Goal: Information Seeking & Learning: Learn about a topic

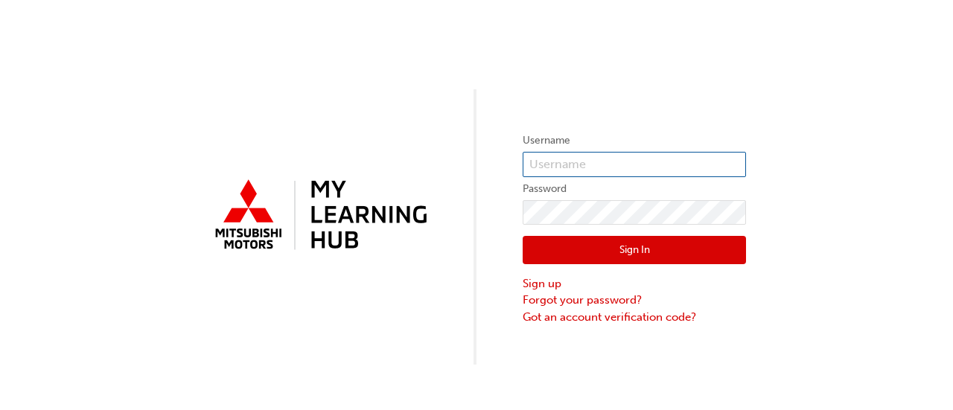
type input "0005969588"
click at [699, 245] on button "Sign In" at bounding box center [634, 250] width 223 height 28
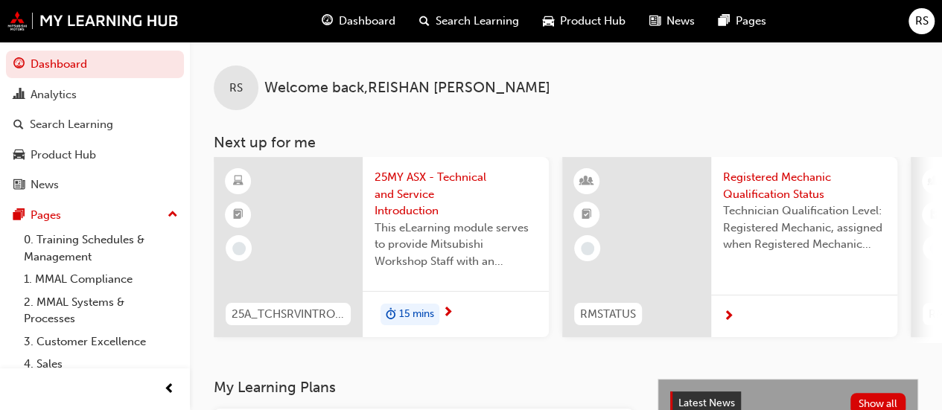
click at [402, 174] on span "25MY ASX - Technical and Service Introduction" at bounding box center [456, 194] width 162 height 51
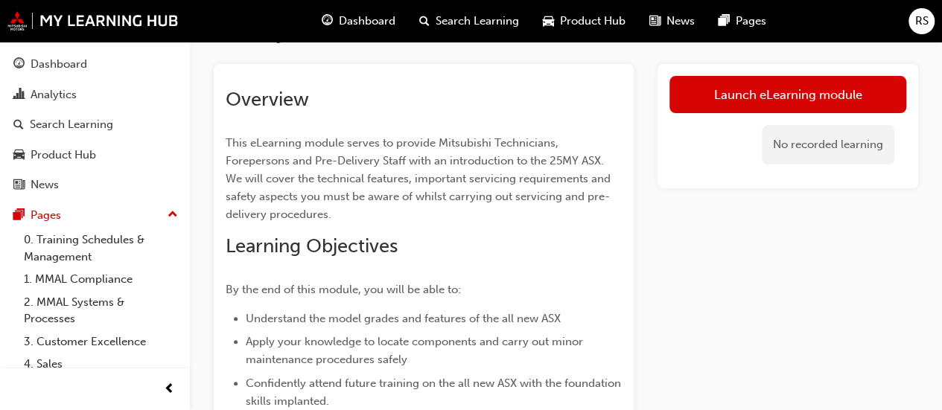
scroll to position [72, 0]
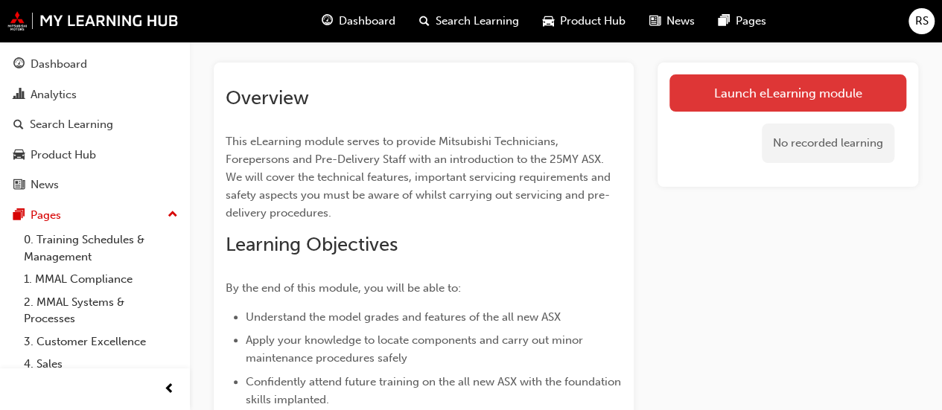
click at [707, 89] on link "Launch eLearning module" at bounding box center [788, 92] width 237 height 37
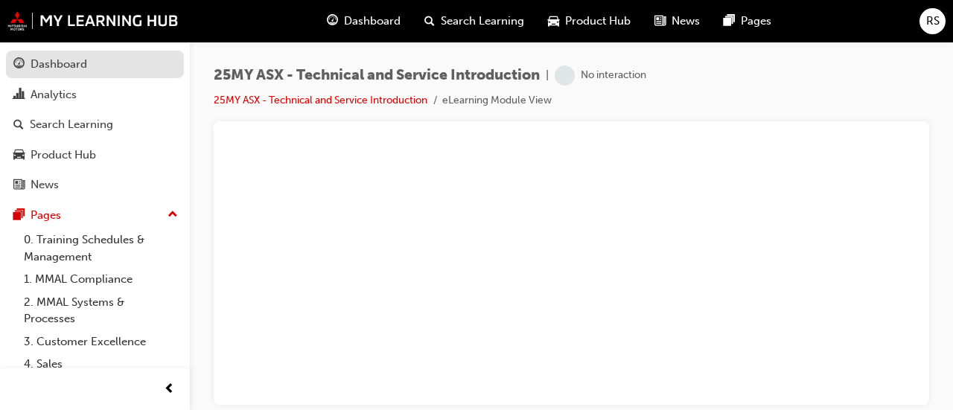
click at [61, 68] on div "Dashboard" at bounding box center [59, 64] width 57 height 17
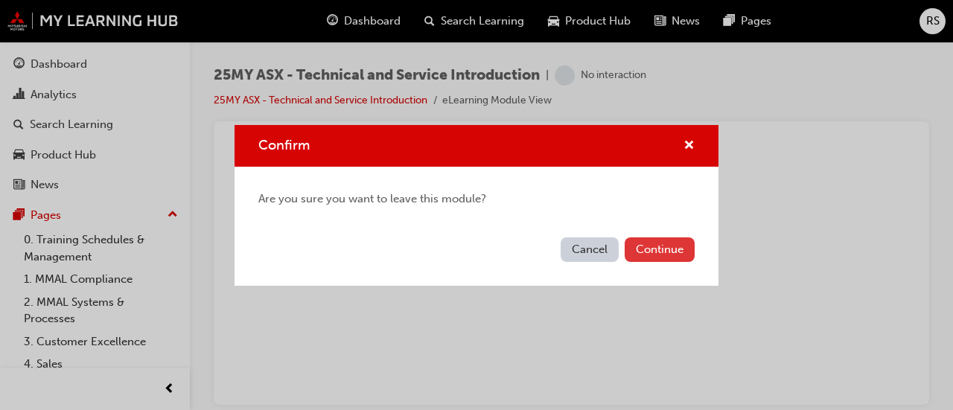
click at [663, 248] on button "Continue" at bounding box center [660, 250] width 70 height 25
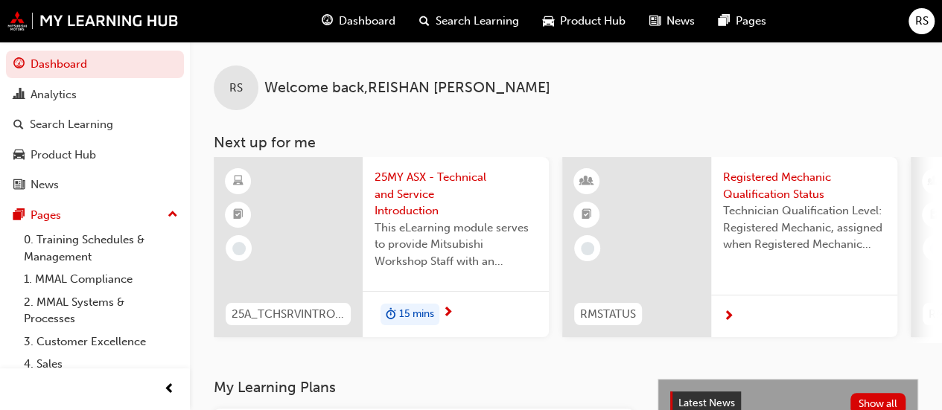
click at [410, 192] on span "25MY ASX - Technical and Service Introduction" at bounding box center [456, 194] width 162 height 51
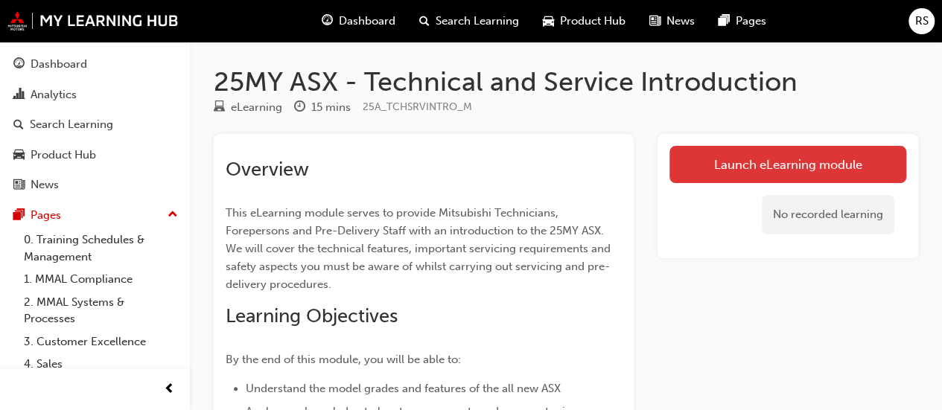
click at [720, 168] on link "Launch eLearning module" at bounding box center [788, 164] width 237 height 37
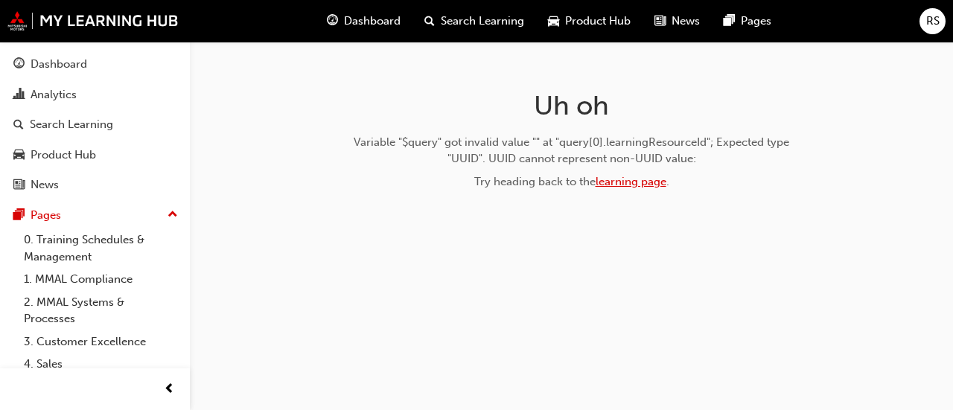
click at [643, 181] on link "learning page" at bounding box center [631, 181] width 71 height 13
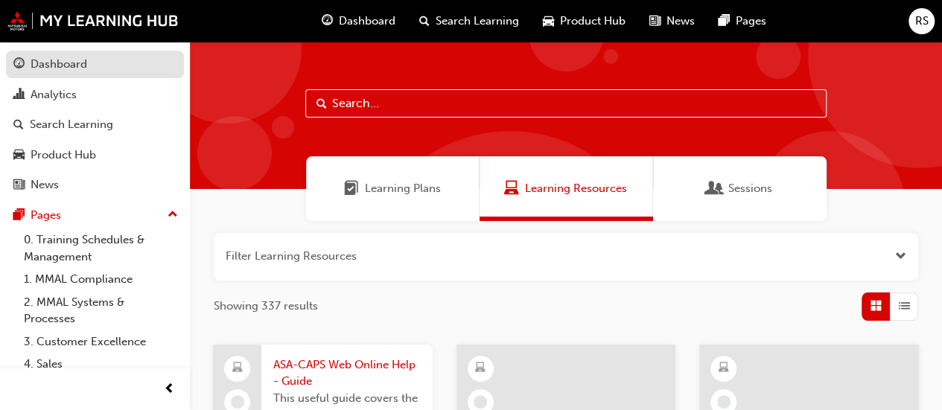
click at [64, 59] on div "Dashboard" at bounding box center [59, 64] width 57 height 17
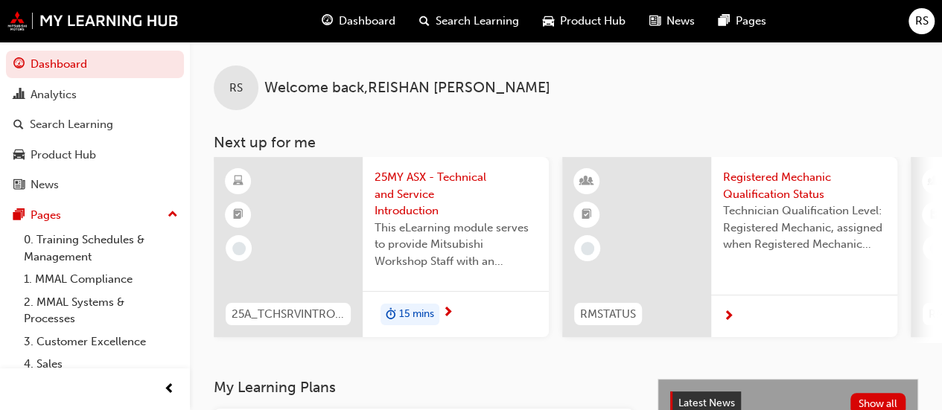
click at [280, 240] on div at bounding box center [288, 247] width 149 height 180
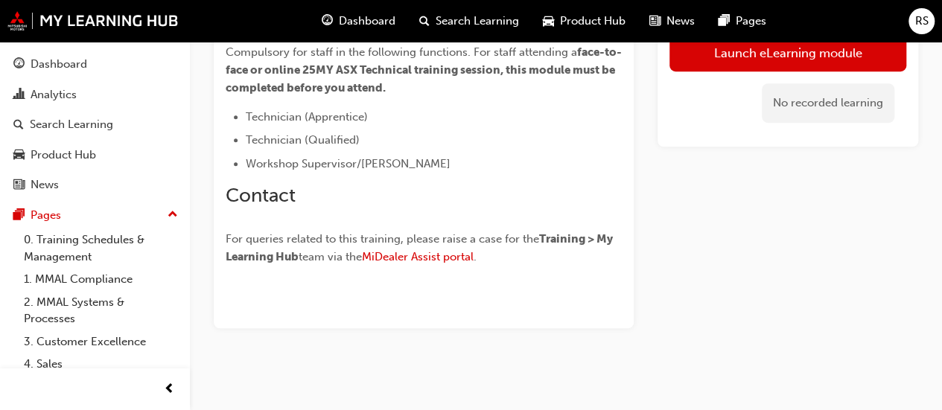
scroll to position [496, 0]
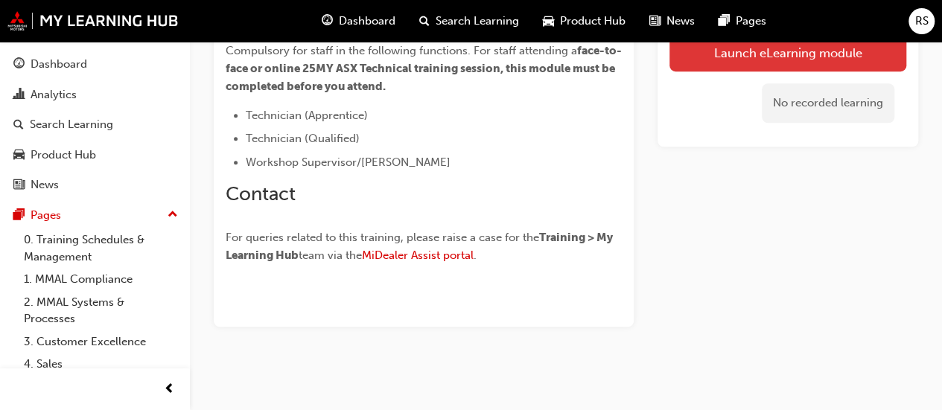
click at [776, 60] on link "Launch eLearning module" at bounding box center [788, 52] width 237 height 37
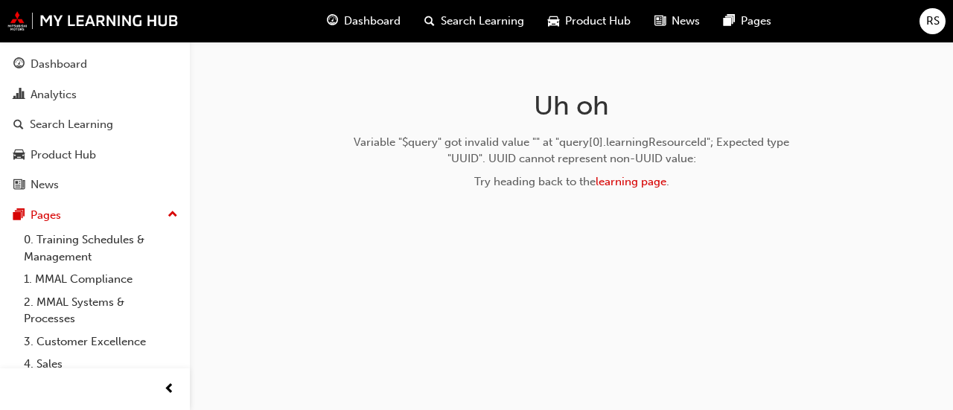
click at [342, 28] on div "Dashboard" at bounding box center [364, 21] width 98 height 31
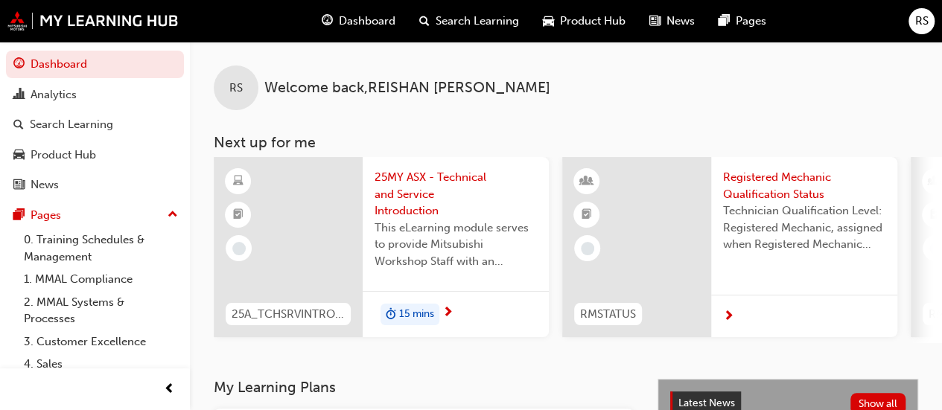
click at [450, 220] on span "This eLearning module serves to provide Mitsubishi Workshop Staff with an intro…" at bounding box center [456, 245] width 162 height 51
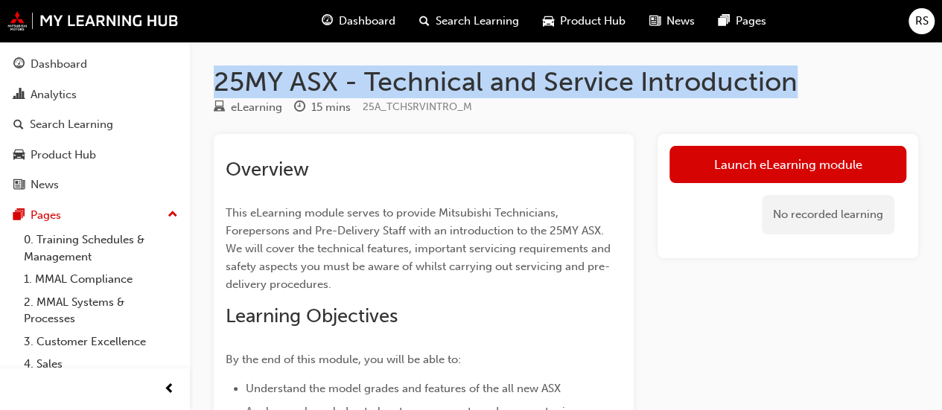
drag, startPoint x: 212, startPoint y: 72, endPoint x: 789, endPoint y: 83, distance: 577.4
copy h1 "25MY ASX - Technical and Service Introduction"
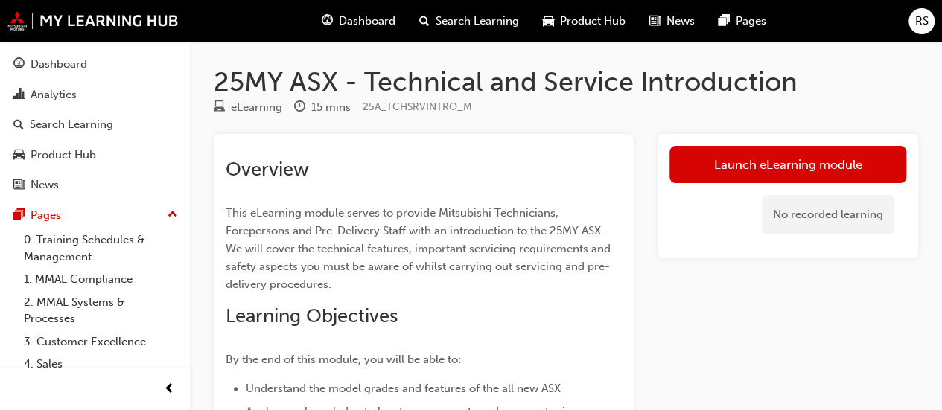
click at [279, 19] on div "Dashboard Search Learning Product Hub News Pages RS" at bounding box center [471, 21] width 942 height 42
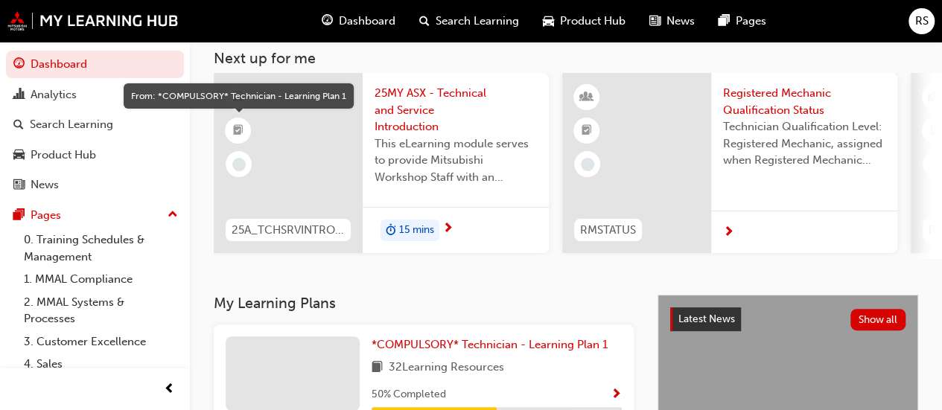
scroll to position [103, 0]
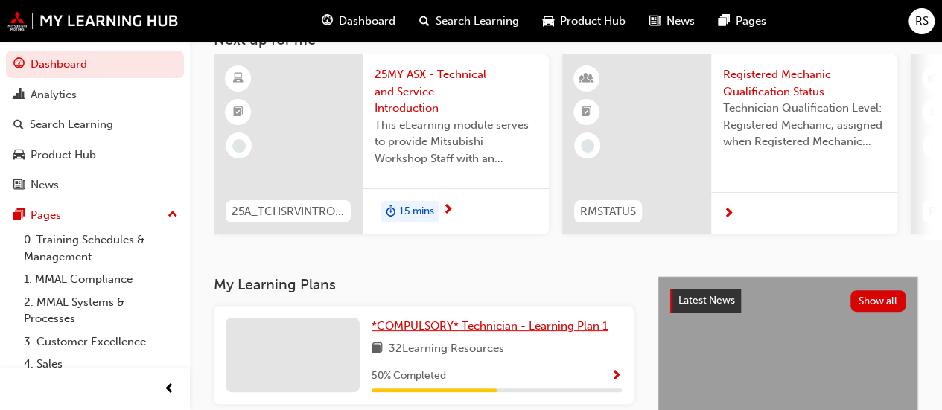
click at [393, 329] on span "*COMPULSORY* Technician - Learning Plan 1" at bounding box center [490, 326] width 236 height 13
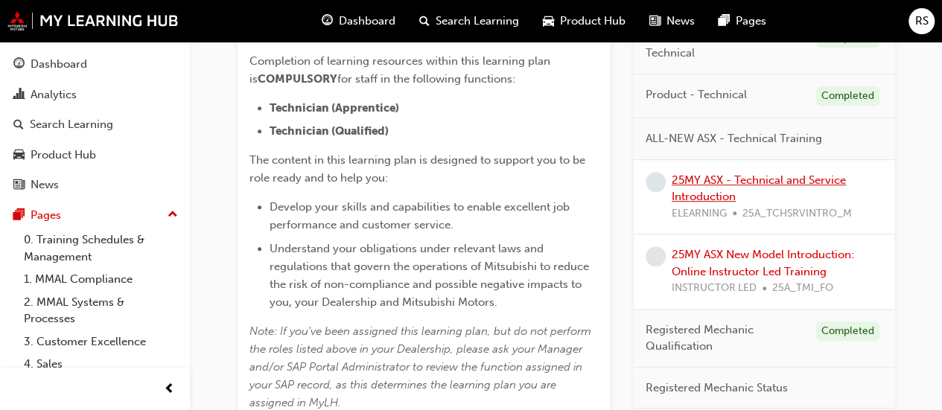
scroll to position [407, 0]
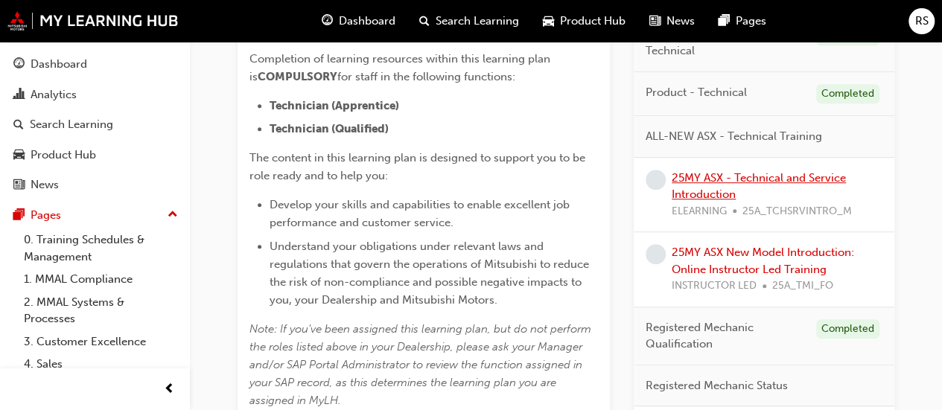
click at [734, 175] on link "25MY ASX - Technical and Service Introduction" at bounding box center [759, 186] width 174 height 31
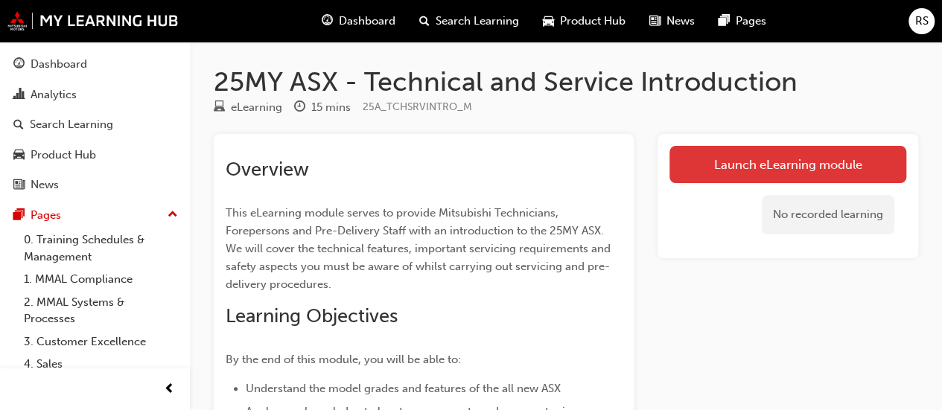
click at [720, 171] on link "Launch eLearning module" at bounding box center [788, 164] width 237 height 37
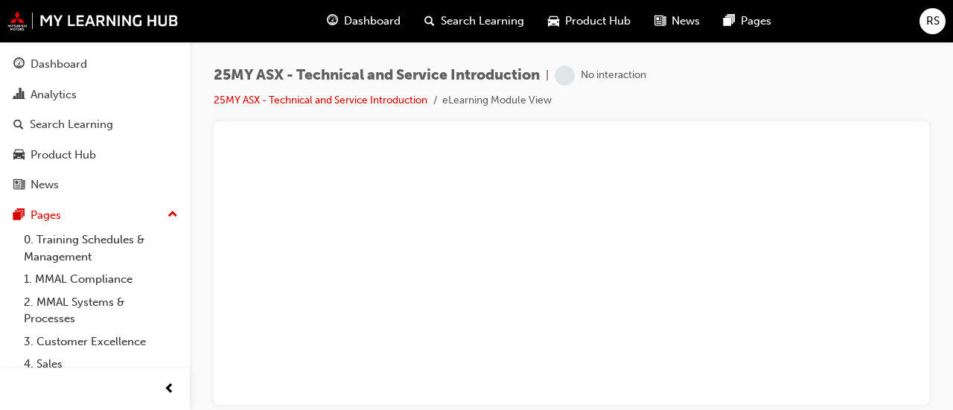
click at [203, 201] on div "25MY ASX - Technical and Service Introduction | No interaction 25MY ASX - Techn…" at bounding box center [572, 207] width 764 height 331
click at [366, 101] on link "25MY ASX - Technical and Service Introduction" at bounding box center [321, 100] width 214 height 13
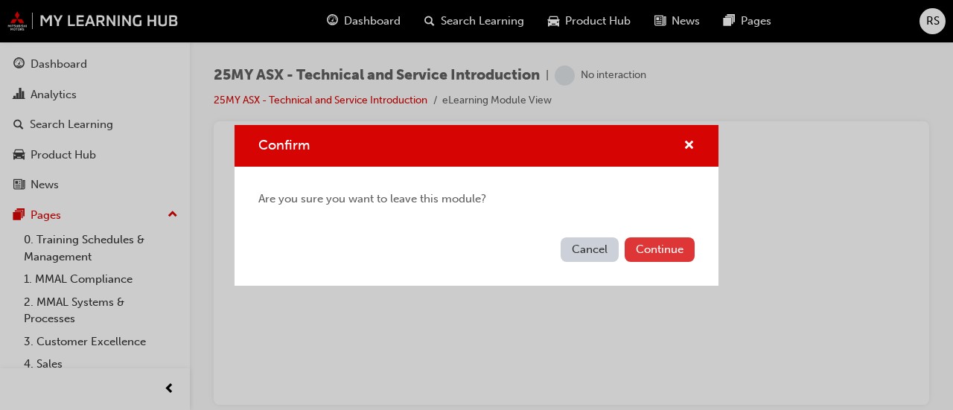
click at [656, 245] on button "Continue" at bounding box center [660, 250] width 70 height 25
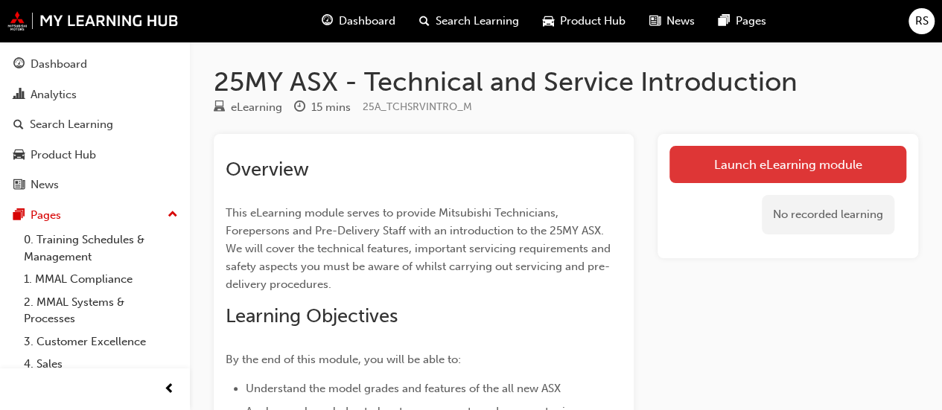
click at [726, 170] on link "Launch eLearning module" at bounding box center [788, 164] width 237 height 37
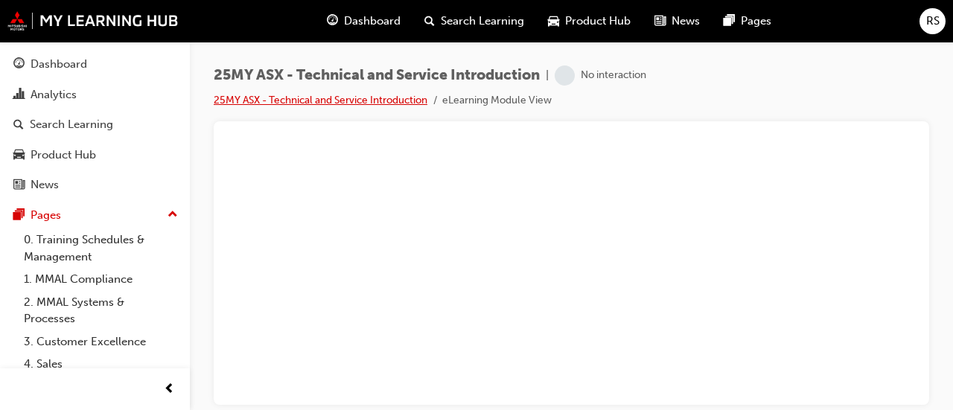
click at [399, 97] on link "25MY ASX - Technical and Service Introduction" at bounding box center [321, 100] width 214 height 13
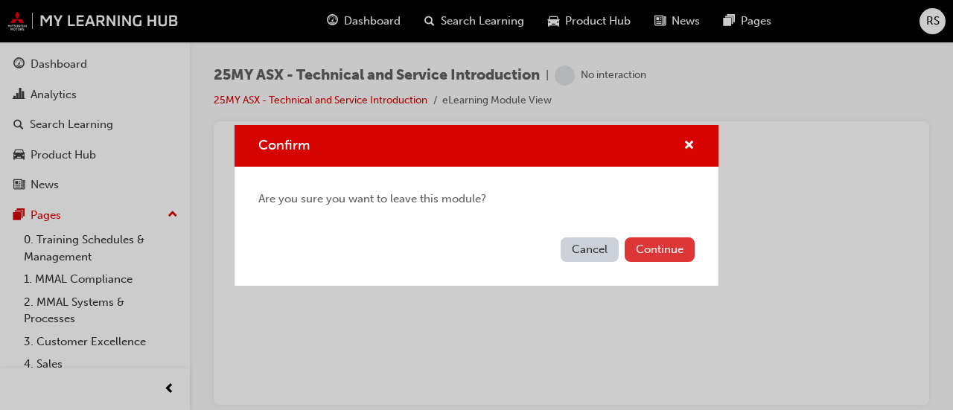
click at [672, 244] on button "Continue" at bounding box center [660, 250] width 70 height 25
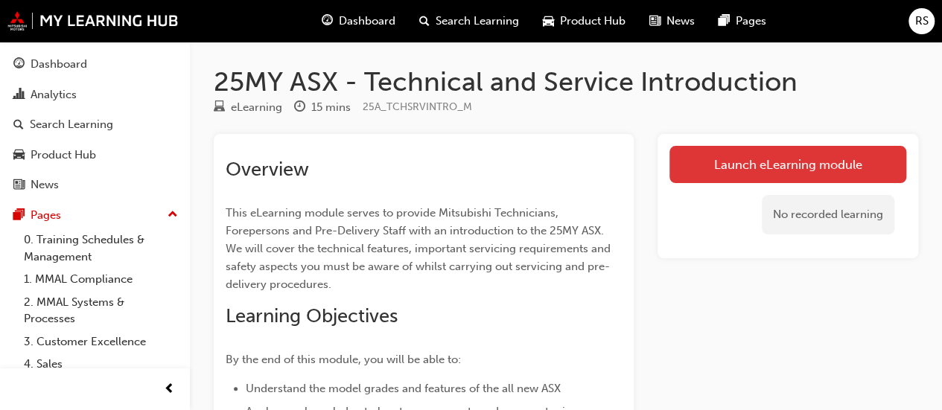
click at [748, 162] on link "Launch eLearning module" at bounding box center [788, 164] width 237 height 37
